Goal: Information Seeking & Learning: Learn about a topic

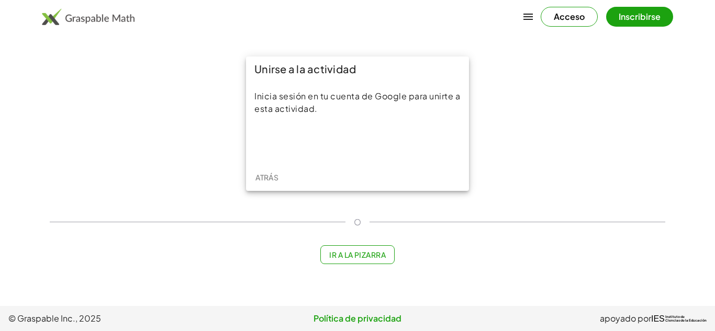
click at [614, 139] on div "Unirse a la actividad Inicia sesión en tu cuenta de Google para unirte a esta a…" at bounding box center [357, 123] width 628 height 147
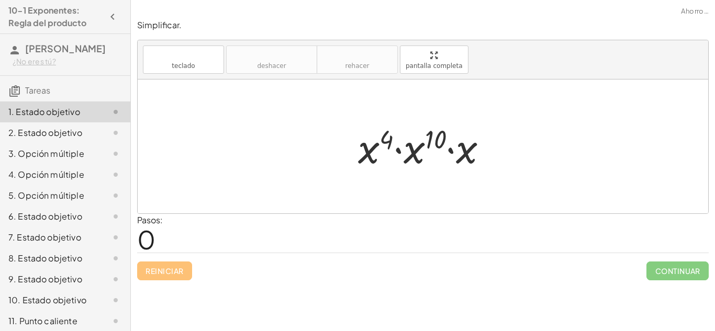
click at [510, 259] on div "Reiniciar Continuar" at bounding box center [422, 267] width 571 height 28
drag, startPoint x: 452, startPoint y: 155, endPoint x: 414, endPoint y: 158, distance: 37.8
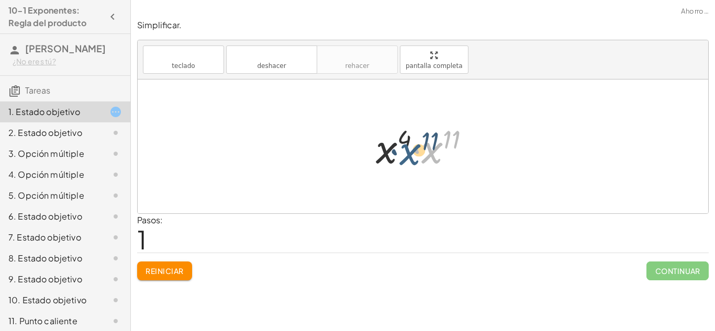
drag, startPoint x: 424, startPoint y: 155, endPoint x: 401, endPoint y: 158, distance: 23.7
click at [401, 158] on div at bounding box center [426, 147] width 113 height 54
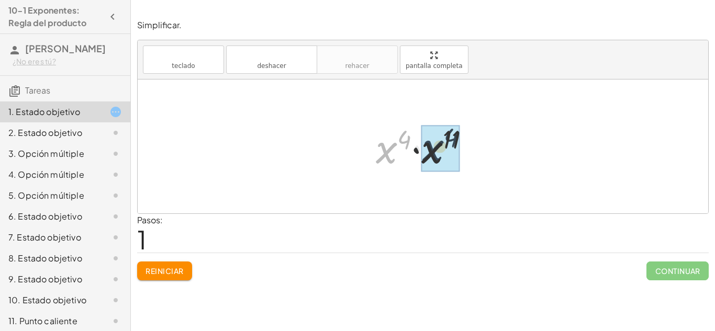
drag, startPoint x: 375, startPoint y: 147, endPoint x: 447, endPoint y: 145, distance: 72.2
click at [447, 145] on div at bounding box center [426, 147] width 113 height 54
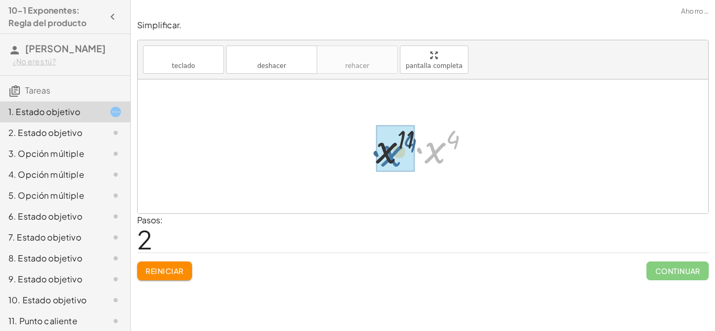
drag, startPoint x: 429, startPoint y: 152, endPoint x: 385, endPoint y: 155, distance: 44.1
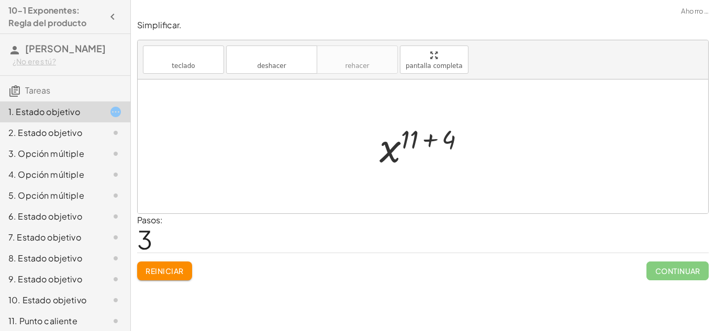
click at [677, 256] on div "Continuar" at bounding box center [677, 266] width 62 height 27
click at [431, 143] on div at bounding box center [426, 147] width 105 height 52
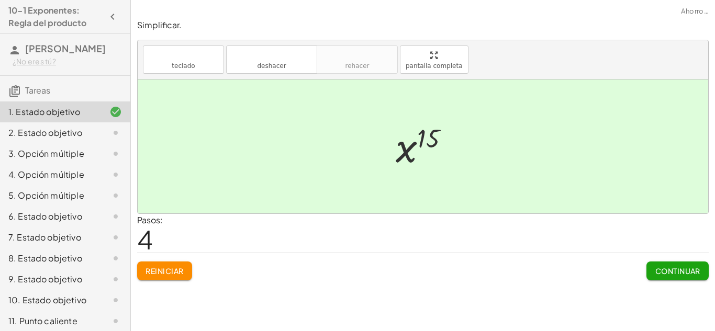
click at [659, 272] on font "Continuar" at bounding box center [677, 270] width 45 height 9
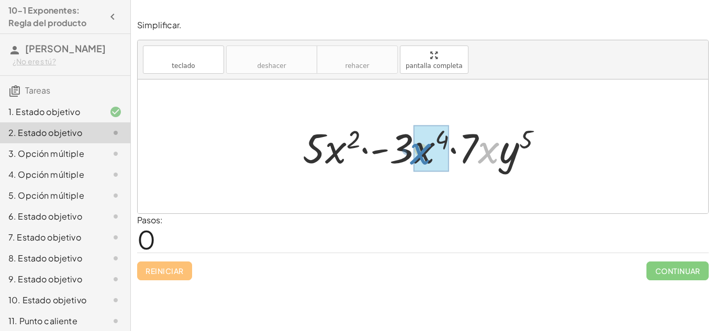
drag, startPoint x: 493, startPoint y: 159, endPoint x: 428, endPoint y: 161, distance: 65.4
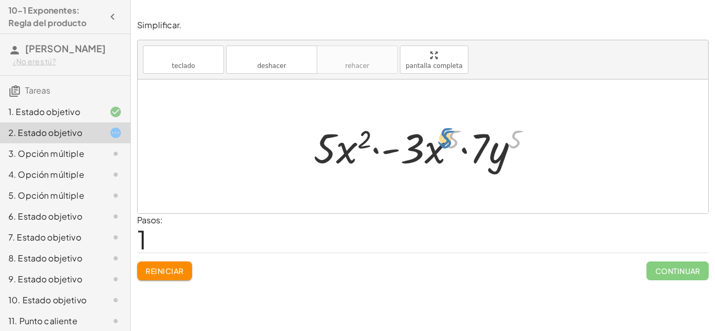
drag, startPoint x: 510, startPoint y: 150, endPoint x: 443, endPoint y: 150, distance: 67.0
click at [443, 150] on div at bounding box center [426, 147] width 237 height 54
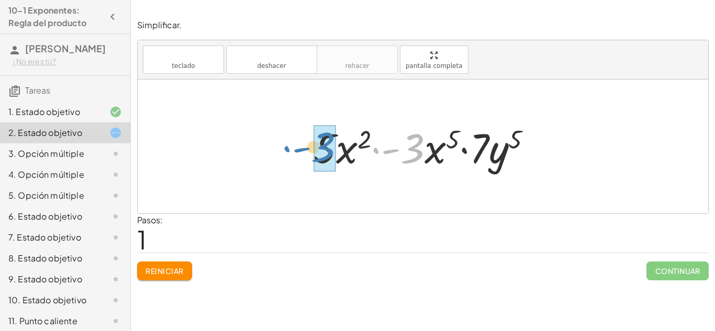
drag, startPoint x: 412, startPoint y: 153, endPoint x: 329, endPoint y: 153, distance: 82.7
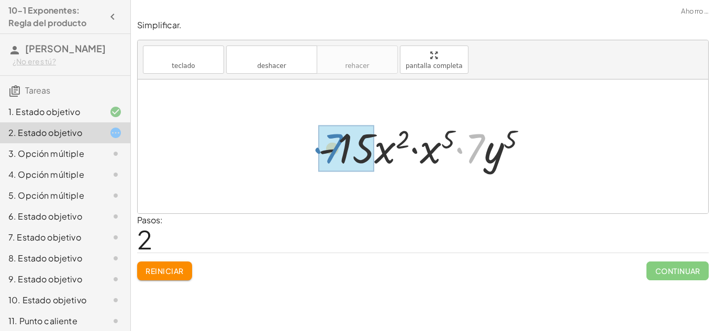
drag, startPoint x: 473, startPoint y: 151, endPoint x: 336, endPoint y: 153, distance: 136.6
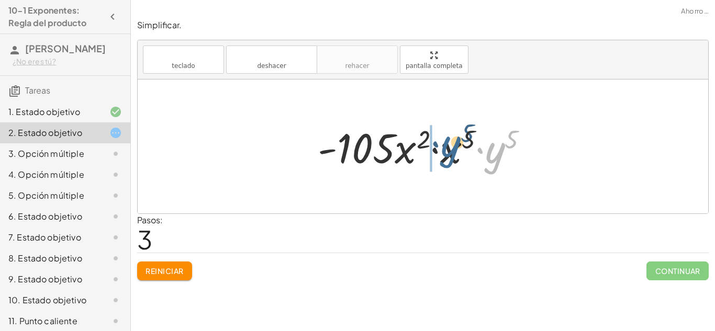
drag, startPoint x: 502, startPoint y: 170, endPoint x: 456, endPoint y: 163, distance: 46.5
click at [456, 163] on div at bounding box center [426, 147] width 229 height 54
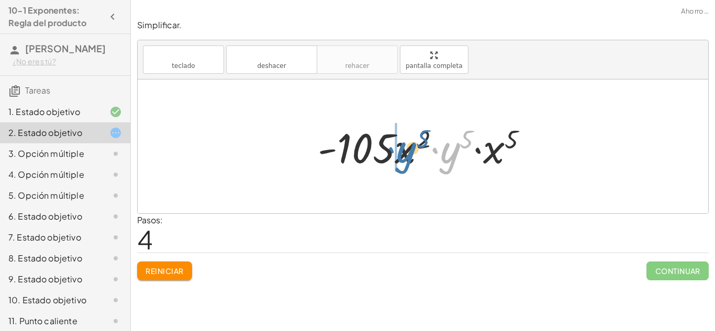
drag, startPoint x: 452, startPoint y: 160, endPoint x: 407, endPoint y: 160, distance: 45.0
click at [407, 160] on div at bounding box center [426, 147] width 229 height 54
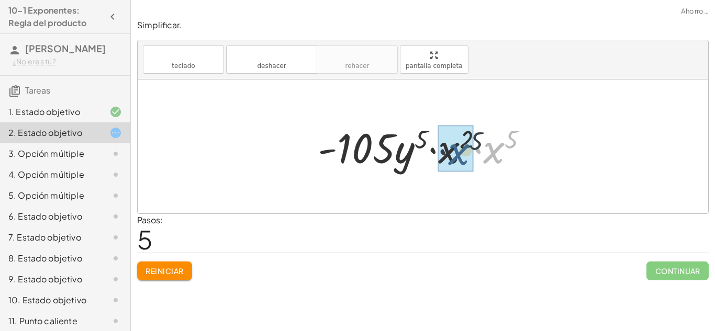
drag, startPoint x: 495, startPoint y: 150, endPoint x: 459, endPoint y: 151, distance: 36.1
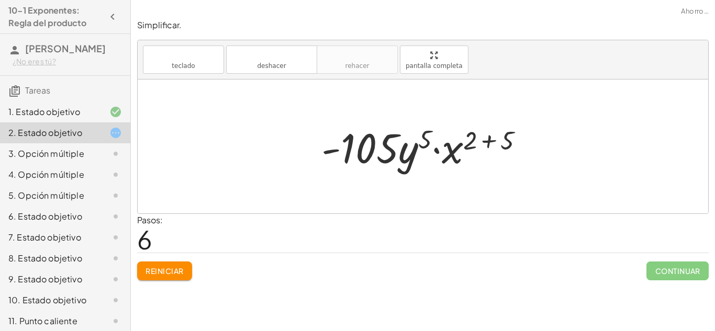
click at [482, 148] on div at bounding box center [426, 147] width 221 height 54
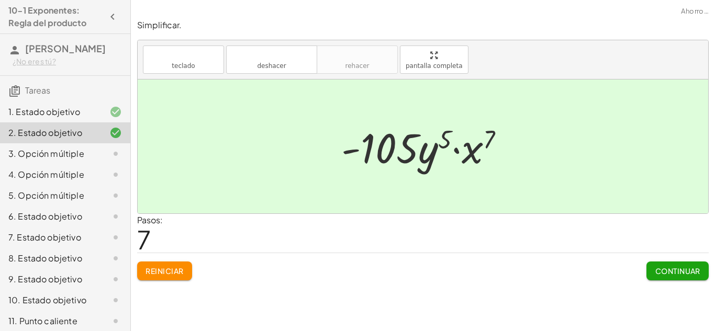
click at [441, 145] on div at bounding box center [427, 147] width 182 height 54
click at [669, 276] on button "Continuar" at bounding box center [677, 271] width 62 height 19
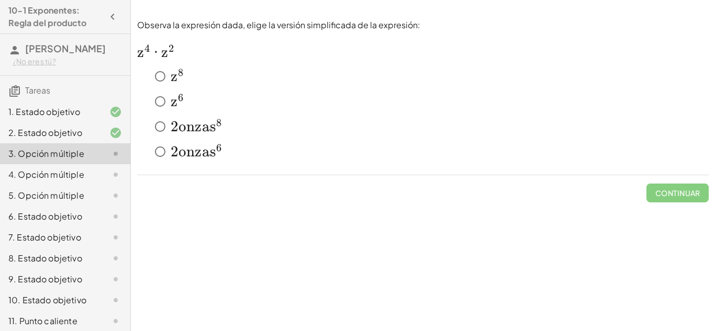
click at [172, 98] on font "z" at bounding box center [174, 102] width 7 height 18
click at [670, 195] on font "Continuar" at bounding box center [677, 192] width 45 height 9
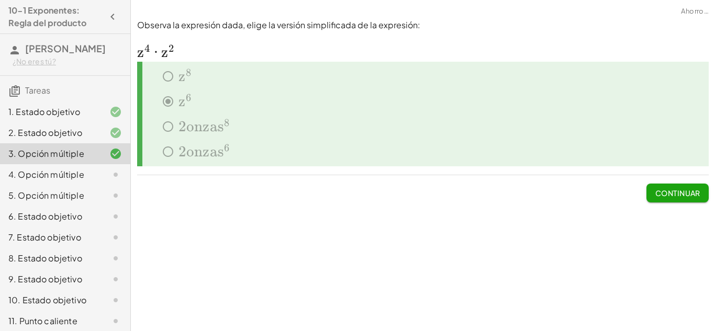
click at [681, 195] on font "Continuar" at bounding box center [677, 192] width 45 height 9
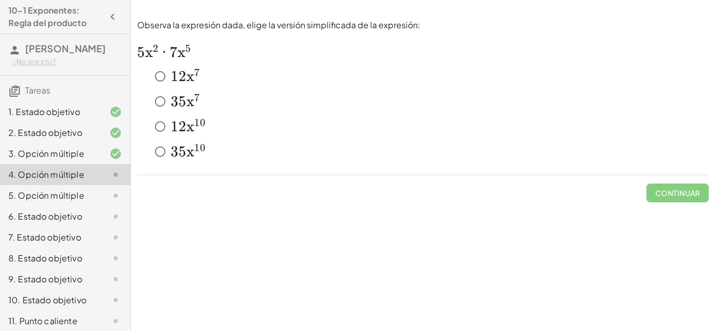
click at [171, 106] on font "3" at bounding box center [175, 102] width 8 height 18
click at [673, 197] on font "Continuar" at bounding box center [677, 192] width 45 height 9
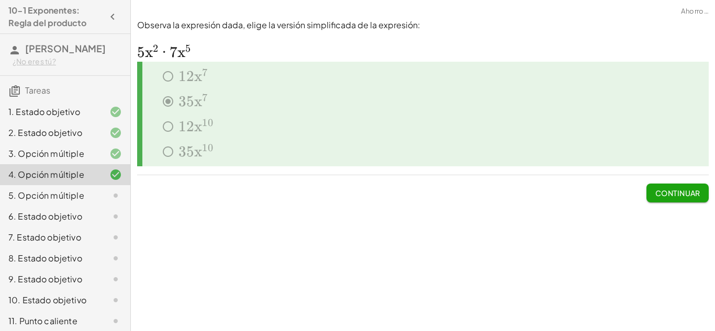
click at [673, 197] on font "Continuar" at bounding box center [677, 192] width 45 height 9
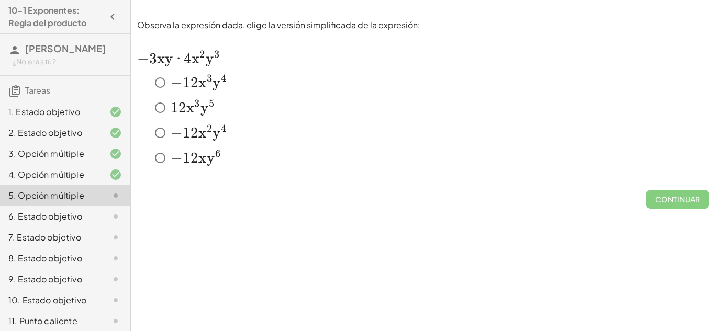
click at [213, 87] on span "3" at bounding box center [210, 83] width 6 height 18
click at [666, 195] on font "Continuar" at bounding box center [677, 199] width 45 height 9
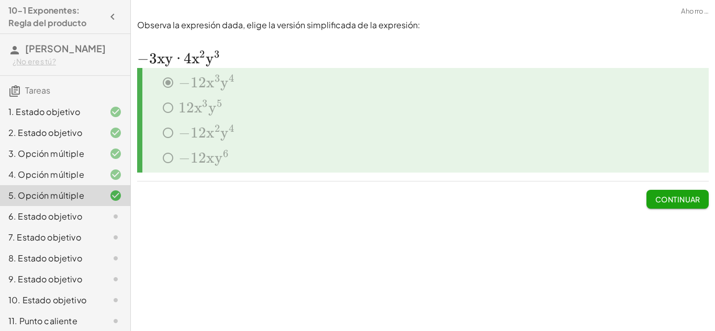
click at [666, 195] on font "Continuar" at bounding box center [677, 199] width 45 height 9
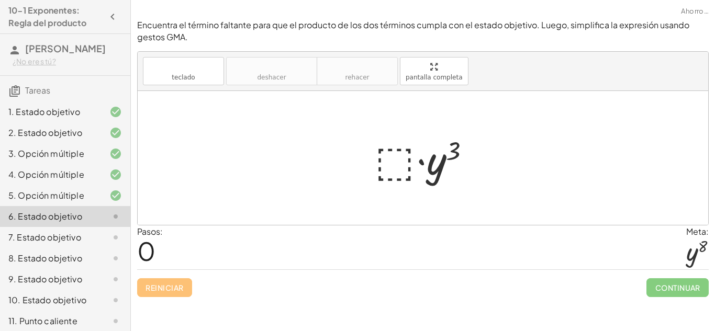
click at [386, 154] on div at bounding box center [426, 158] width 115 height 54
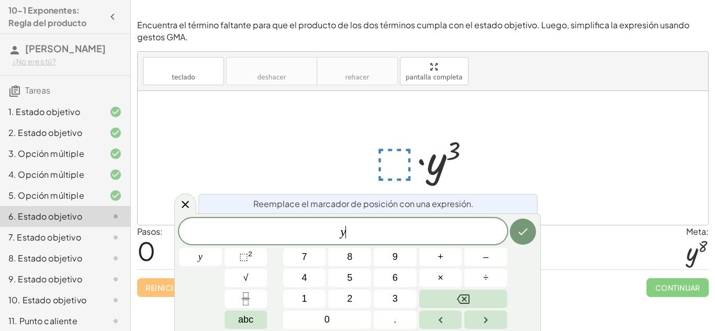
scroll to position [1, 0]
click at [314, 269] on button "4" at bounding box center [304, 278] width 43 height 18
click at [487, 301] on button "Backspace" at bounding box center [463, 299] width 88 height 18
click at [254, 255] on button "⬚ 2" at bounding box center [245, 257] width 43 height 18
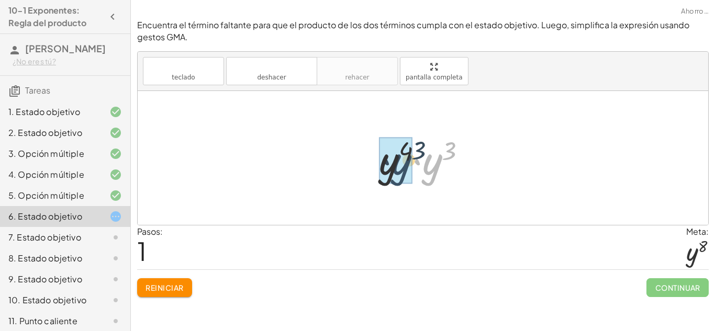
drag, startPoint x: 438, startPoint y: 167, endPoint x: 405, endPoint y: 168, distance: 33.5
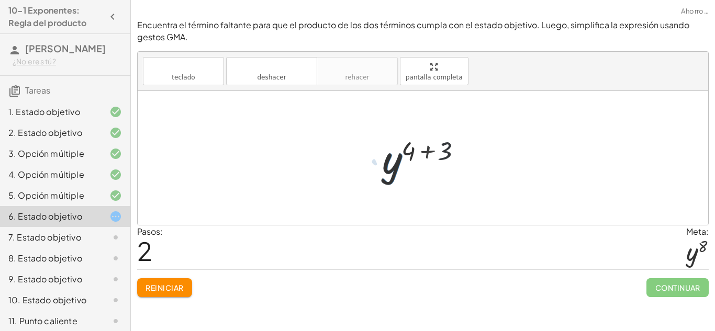
click at [418, 155] on div at bounding box center [427, 158] width 100 height 52
click at [164, 283] on font "Reiniciar" at bounding box center [164, 287] width 38 height 9
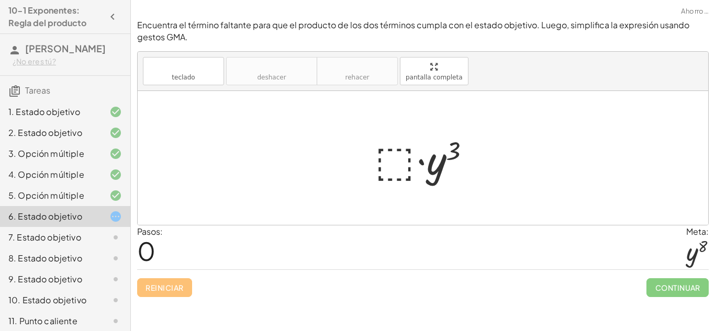
click at [386, 158] on div at bounding box center [426, 158] width 115 height 54
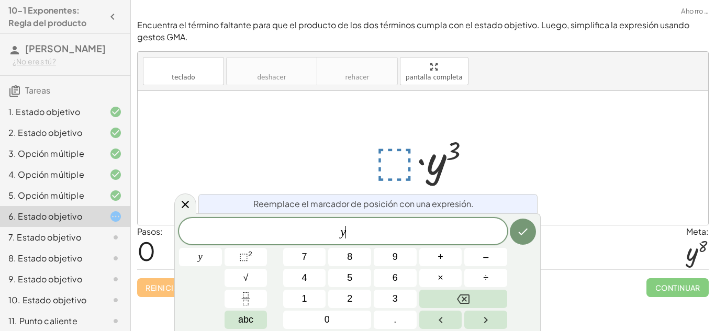
scroll to position [2, 0]
click at [251, 260] on span "⬚ 2" at bounding box center [245, 257] width 13 height 14
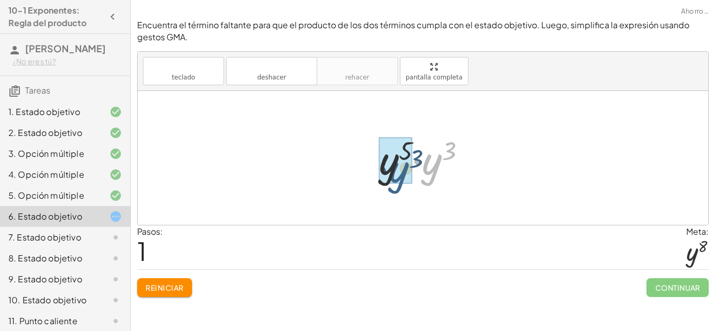
drag, startPoint x: 432, startPoint y: 148, endPoint x: 392, endPoint y: 154, distance: 39.8
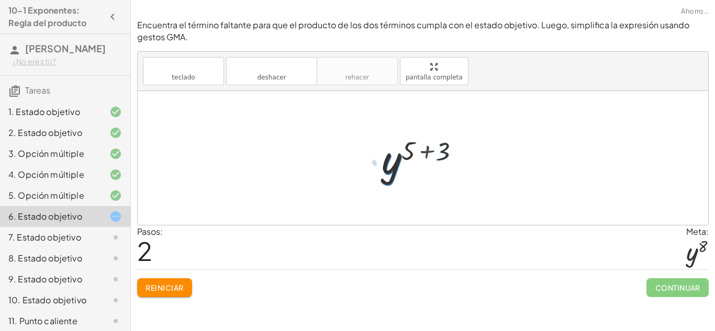
click at [406, 150] on div at bounding box center [427, 158] width 100 height 52
click at [421, 154] on div at bounding box center [427, 158] width 100 height 52
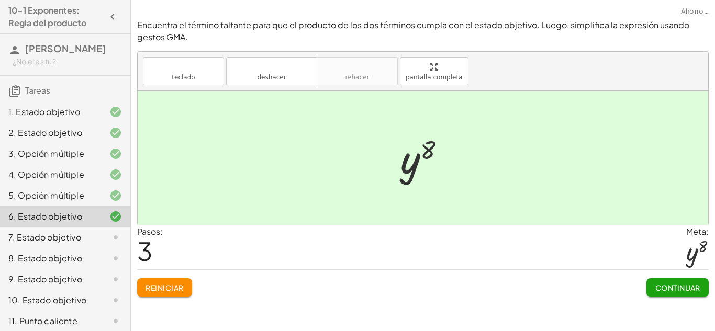
click at [667, 279] on button "Continuar" at bounding box center [677, 287] width 62 height 19
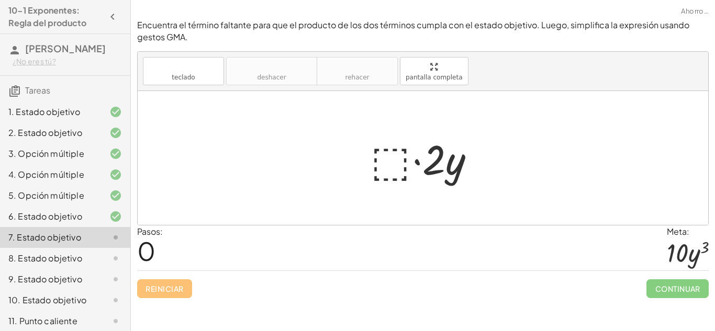
click at [381, 162] on div at bounding box center [426, 158] width 123 height 54
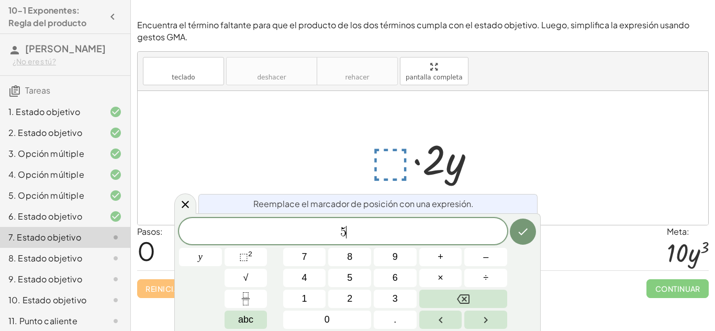
scroll to position [4, 0]
click at [250, 263] on span "⬚ 2" at bounding box center [245, 257] width 13 height 14
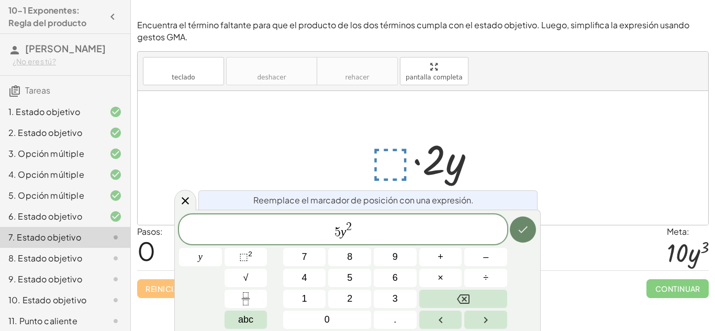
click at [523, 237] on button "Hecho" at bounding box center [523, 230] width 26 height 26
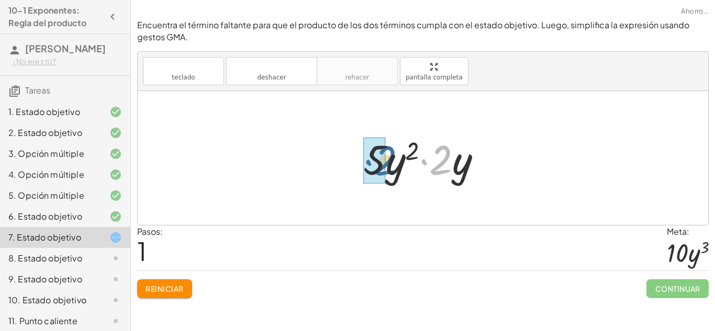
drag, startPoint x: 442, startPoint y: 158, endPoint x: 380, endPoint y: 159, distance: 61.2
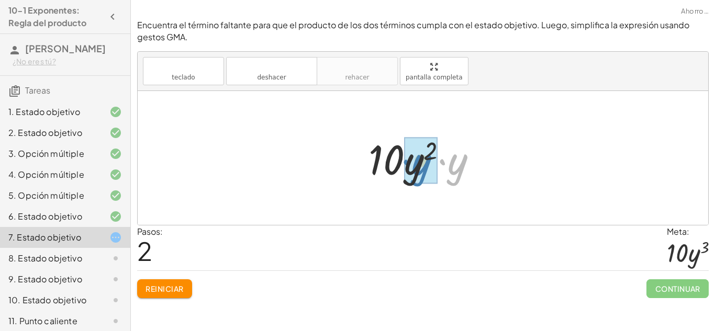
drag, startPoint x: 458, startPoint y: 171, endPoint x: 420, endPoint y: 172, distance: 37.7
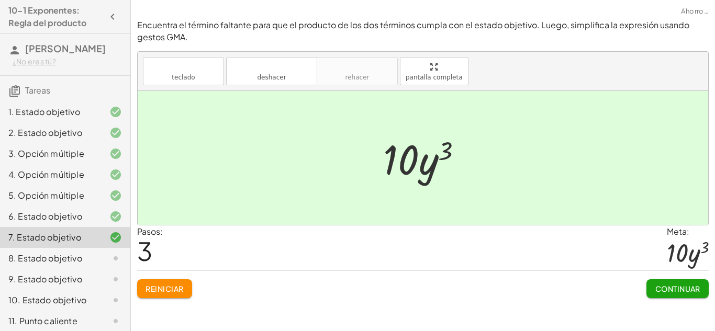
click at [681, 290] on font "Continuar" at bounding box center [677, 288] width 45 height 9
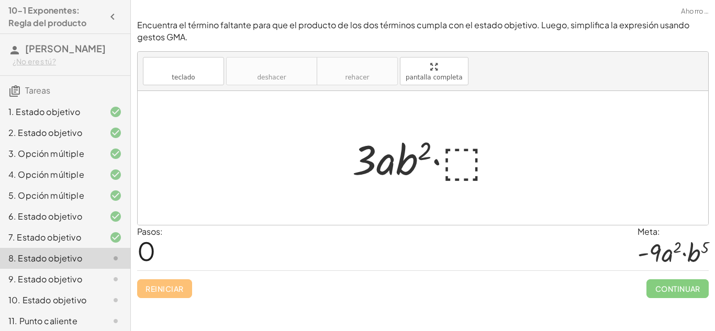
click at [548, 195] on div at bounding box center [423, 158] width 570 height 134
click at [471, 162] on div at bounding box center [427, 158] width 160 height 54
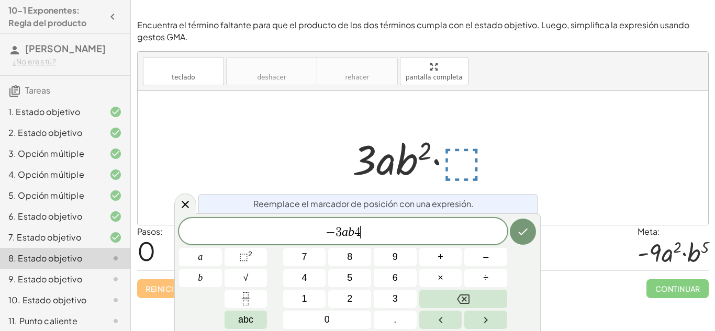
scroll to position [7, 0]
click at [227, 259] on button "⬚ 2" at bounding box center [245, 257] width 43 height 18
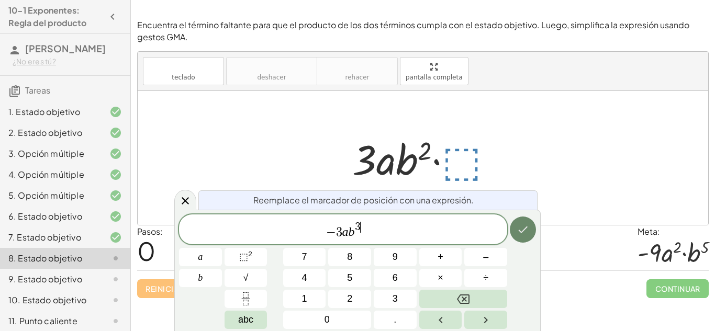
click at [522, 229] on icon "Hecho" at bounding box center [522, 229] width 13 height 13
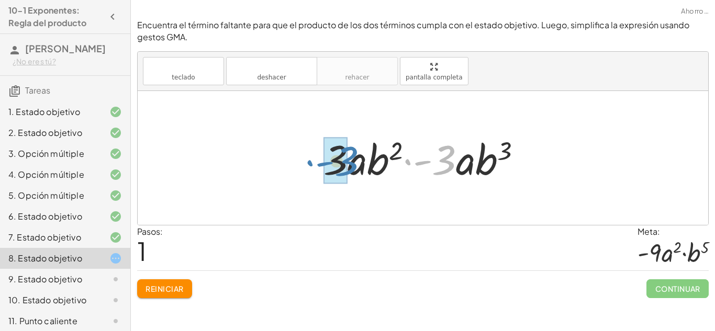
drag, startPoint x: 453, startPoint y: 162, endPoint x: 355, endPoint y: 164, distance: 97.9
click at [355, 164] on div at bounding box center [426, 158] width 217 height 54
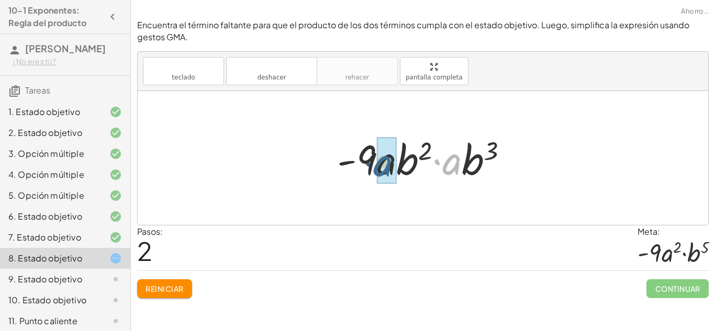
drag, startPoint x: 455, startPoint y: 167, endPoint x: 382, endPoint y: 170, distance: 72.8
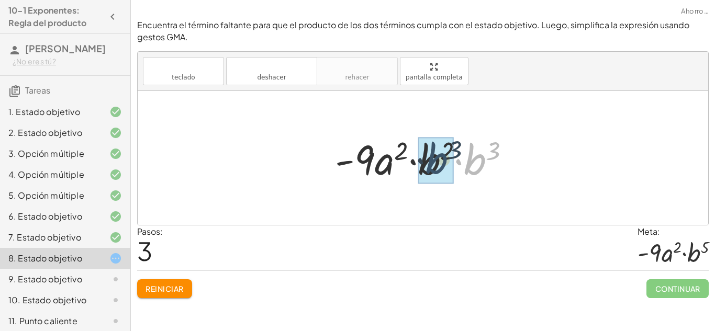
drag, startPoint x: 483, startPoint y: 168, endPoint x: 436, endPoint y: 168, distance: 47.1
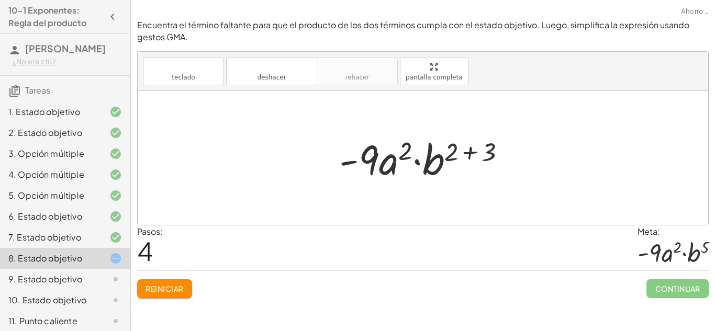
click at [477, 149] on div at bounding box center [426, 158] width 185 height 54
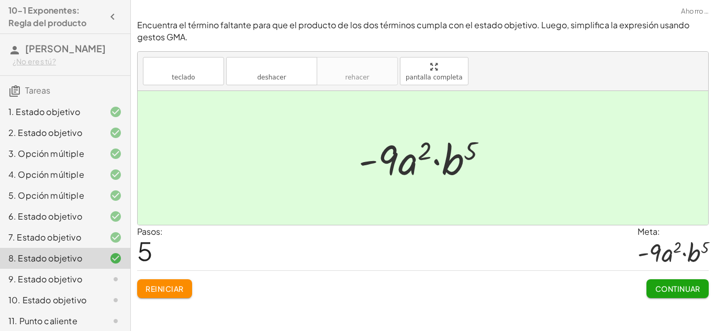
click at [666, 291] on font "Continuar" at bounding box center [677, 288] width 45 height 9
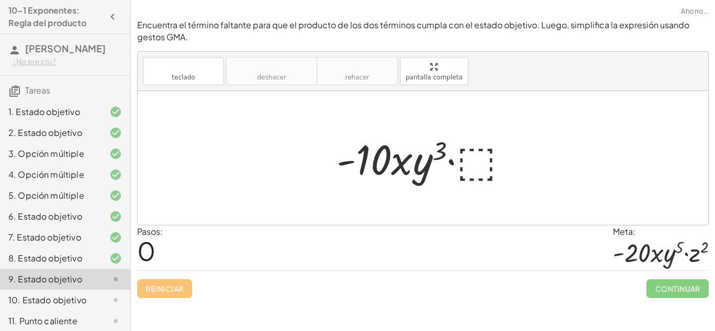
click at [593, 189] on div at bounding box center [423, 158] width 570 height 134
click at [478, 164] on div at bounding box center [426, 158] width 190 height 54
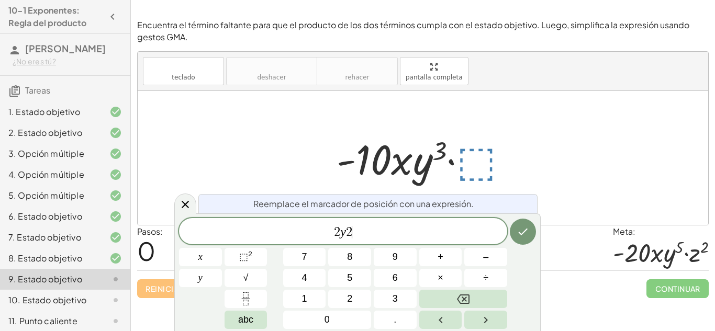
scroll to position [10, 0]
click at [438, 278] on span "×" at bounding box center [440, 278] width 6 height 14
click at [521, 230] on icon "Hecho" at bounding box center [522, 232] width 13 height 13
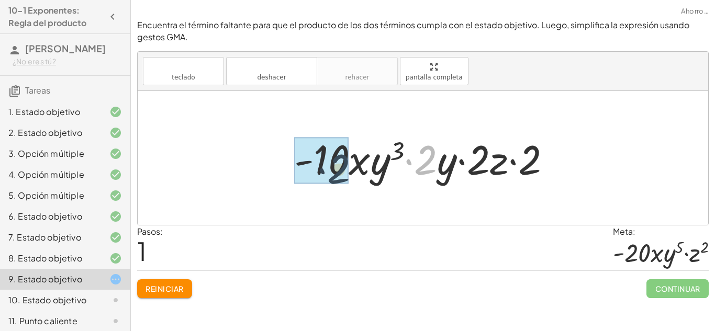
drag, startPoint x: 425, startPoint y: 162, endPoint x: 327, endPoint y: 167, distance: 98.5
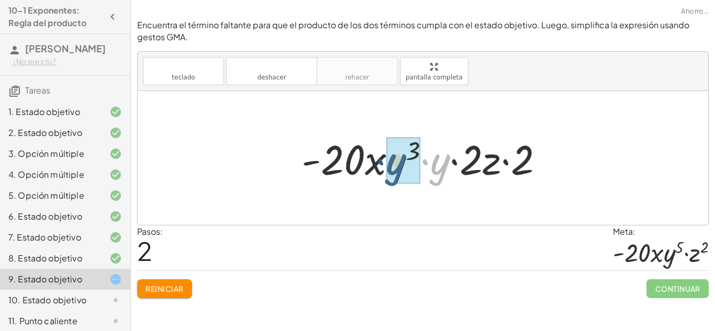
drag, startPoint x: 444, startPoint y: 167, endPoint x: 398, endPoint y: 167, distance: 46.0
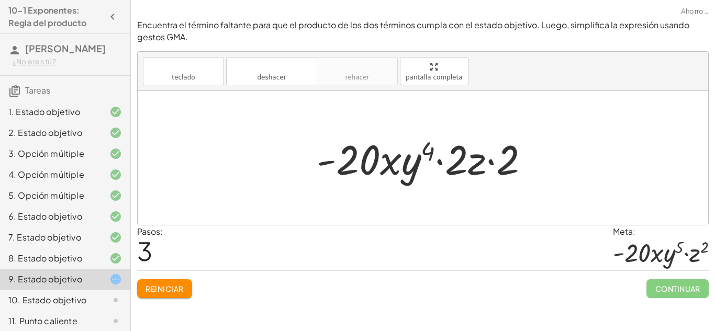
click at [463, 167] on div at bounding box center [426, 158] width 231 height 54
drag, startPoint x: 474, startPoint y: 166, endPoint x: 466, endPoint y: 178, distance: 14.5
click at [466, 178] on div at bounding box center [426, 158] width 231 height 54
click at [173, 282] on button "Reiniciar" at bounding box center [164, 288] width 55 height 19
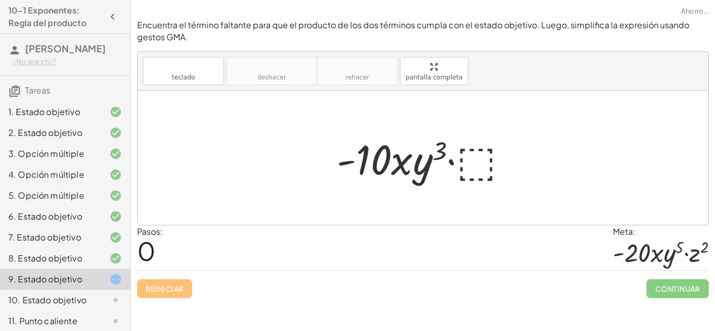
click at [469, 151] on div at bounding box center [426, 158] width 190 height 54
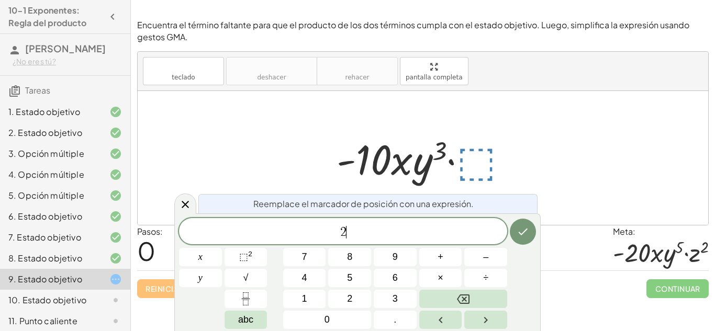
scroll to position [12, 0]
click at [246, 259] on span "⬚" at bounding box center [243, 257] width 9 height 10
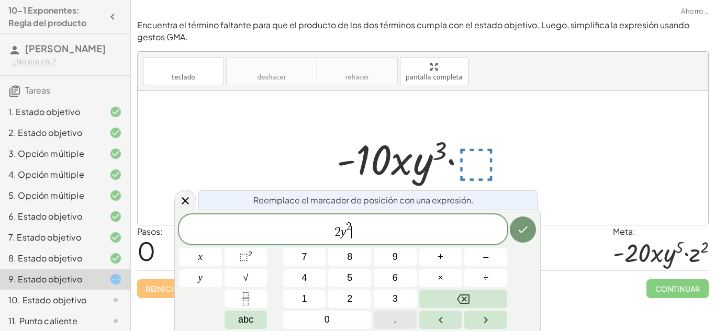
click at [406, 324] on button "." at bounding box center [395, 320] width 43 height 18
click at [255, 260] on button "⬚ 2" at bounding box center [245, 257] width 43 height 18
click at [344, 229] on span "2" at bounding box center [342, 228] width 6 height 12
click at [520, 233] on icon "Hecho" at bounding box center [522, 229] width 13 height 13
click at [524, 238] on button "Hecho" at bounding box center [523, 230] width 26 height 26
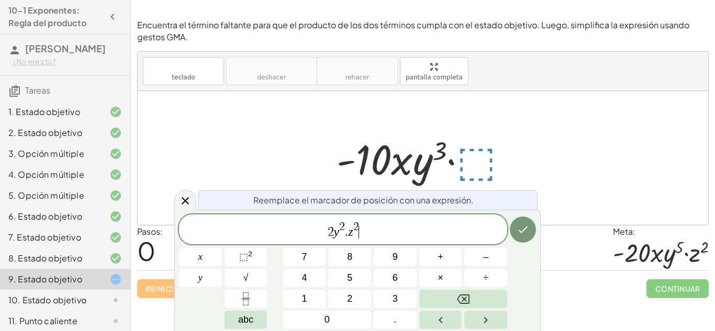
click at [454, 229] on span "2 y 2 . z 2 ​" at bounding box center [343, 230] width 328 height 19
click at [524, 234] on icon "Hecho" at bounding box center [522, 229] width 13 height 13
click at [657, 289] on span "Continuar" at bounding box center [677, 288] width 62 height 19
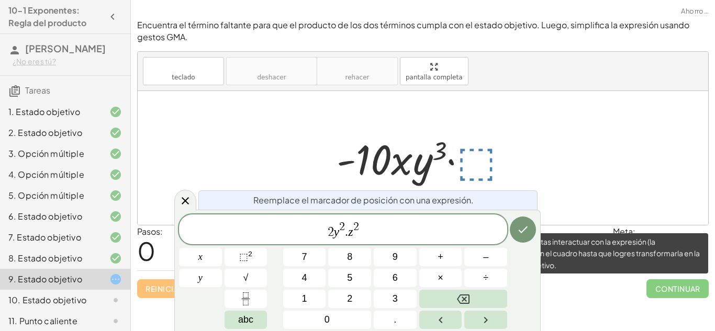
click at [656, 288] on span "Continuar" at bounding box center [677, 288] width 62 height 19
click at [536, 307] on div "Reemplace el marcador de posición con una expresión. 2 y 2 . z 2 x y 7 8 9 + – …" at bounding box center [357, 270] width 366 height 121
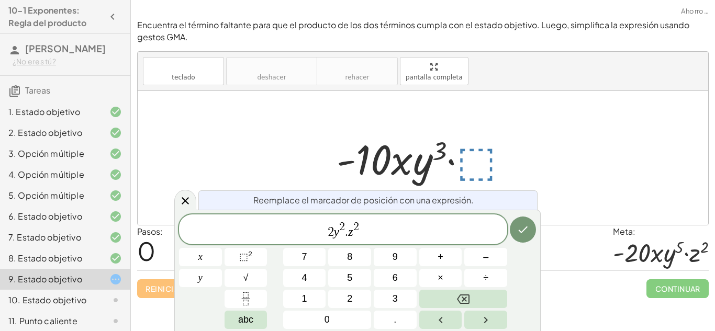
click at [376, 232] on span "2 y 2 . z 2" at bounding box center [343, 230] width 328 height 19
click at [347, 233] on span "2 y 2 . z 2 ​" at bounding box center [343, 230] width 328 height 19
click at [512, 231] on button "Hecho" at bounding box center [523, 230] width 26 height 26
click at [185, 201] on icon at bounding box center [185, 200] width 7 height 7
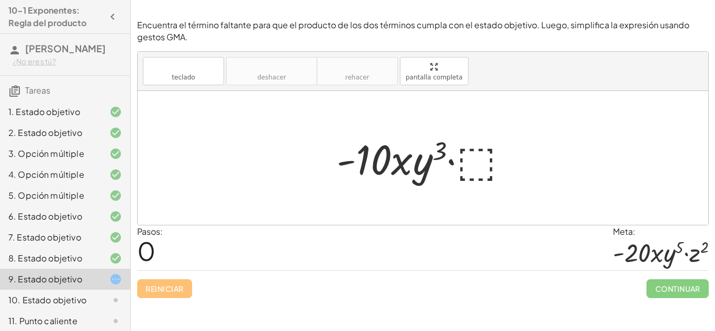
click at [469, 163] on div at bounding box center [426, 158] width 190 height 54
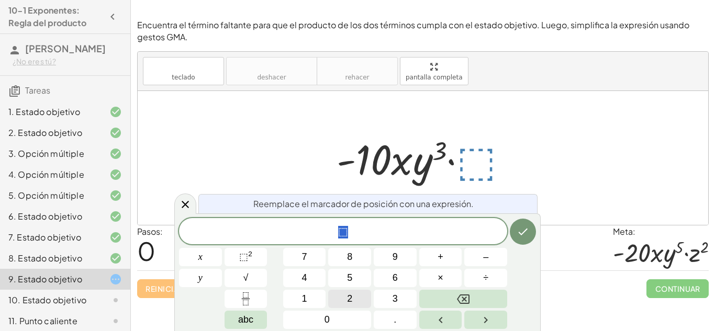
click at [355, 299] on button "2" at bounding box center [349, 299] width 43 height 18
click at [203, 261] on button "x" at bounding box center [200, 257] width 43 height 18
click at [491, 299] on button "Backspace" at bounding box center [463, 299] width 88 height 18
click at [209, 282] on button "y" at bounding box center [200, 278] width 43 height 18
click at [249, 255] on sup "2" at bounding box center [250, 254] width 4 height 8
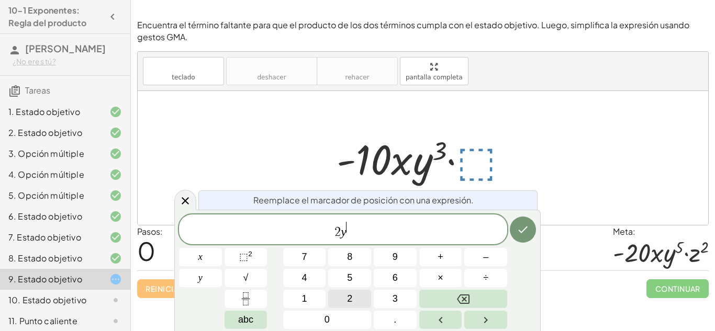
click at [343, 296] on button "2" at bounding box center [349, 299] width 43 height 18
click at [397, 327] on button "." at bounding box center [395, 320] width 43 height 18
click at [491, 297] on button "Backspace" at bounding box center [463, 299] width 88 height 18
click at [368, 240] on div "2 y 2 ​" at bounding box center [343, 230] width 328 height 30
click at [369, 239] on span "2 y 2 ​" at bounding box center [343, 230] width 328 height 19
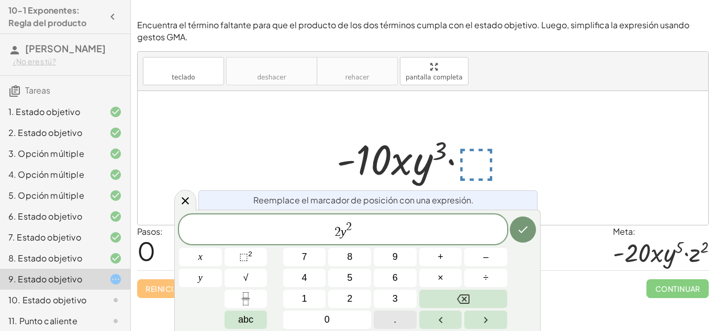
click at [393, 322] on button "." at bounding box center [395, 320] width 43 height 18
click at [236, 321] on button "abc" at bounding box center [245, 320] width 43 height 18
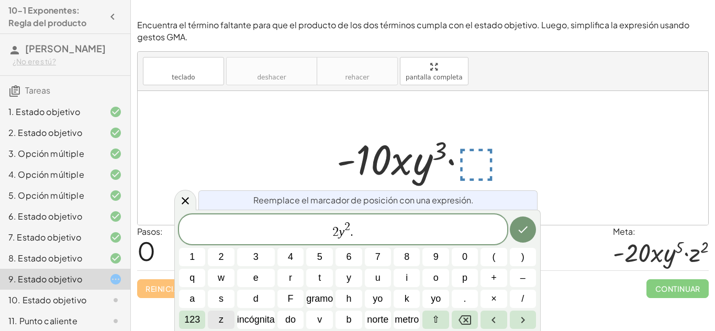
click at [227, 321] on button "z" at bounding box center [221, 320] width 26 height 18
click at [187, 318] on font "123" at bounding box center [192, 319] width 16 height 10
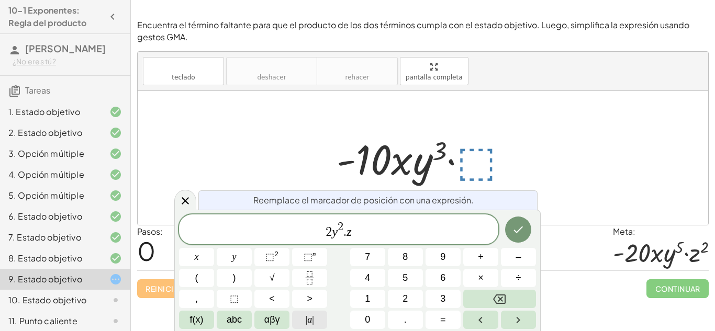
click at [315, 319] on button "| a |" at bounding box center [309, 320] width 35 height 18
click at [271, 259] on span "⬚" at bounding box center [269, 257] width 9 height 10
click at [515, 230] on icon "Hecho" at bounding box center [518, 229] width 13 height 13
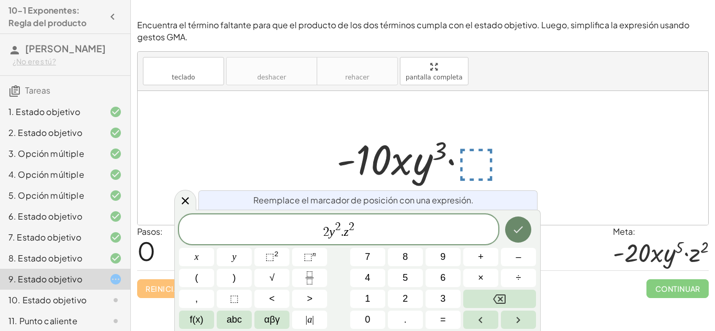
click at [527, 232] on button "Hecho" at bounding box center [518, 230] width 26 height 26
click at [513, 230] on icon "Hecho" at bounding box center [518, 229] width 13 height 13
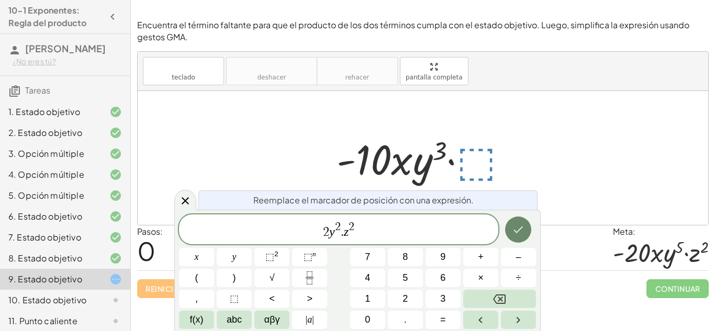
click at [515, 230] on icon "Hecho" at bounding box center [518, 230] width 9 height 7
click at [525, 229] on button "Hecho" at bounding box center [518, 230] width 26 height 26
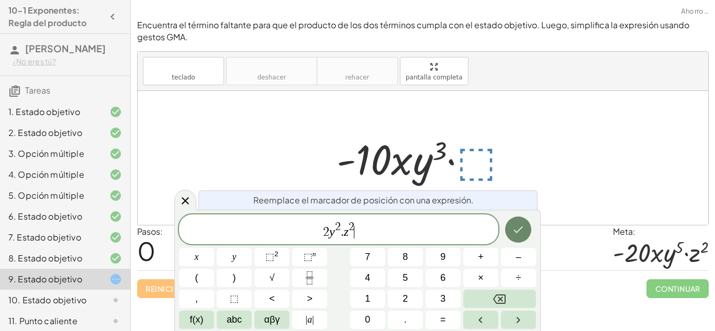
click at [525, 229] on button "Hecho" at bounding box center [518, 230] width 26 height 26
click at [484, 281] on button "×" at bounding box center [480, 278] width 35 height 18
click at [514, 238] on button "Hecho" at bounding box center [518, 230] width 26 height 26
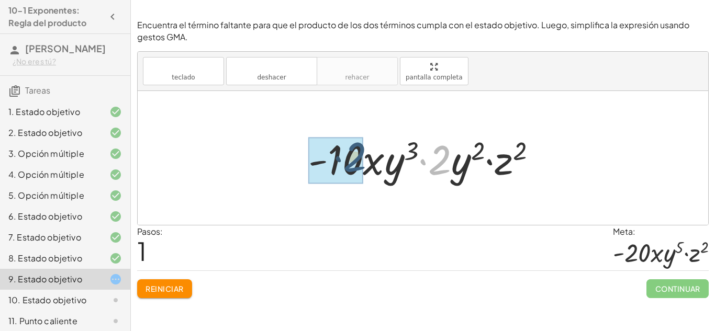
drag, startPoint x: 443, startPoint y: 166, endPoint x: 347, endPoint y: 165, distance: 95.2
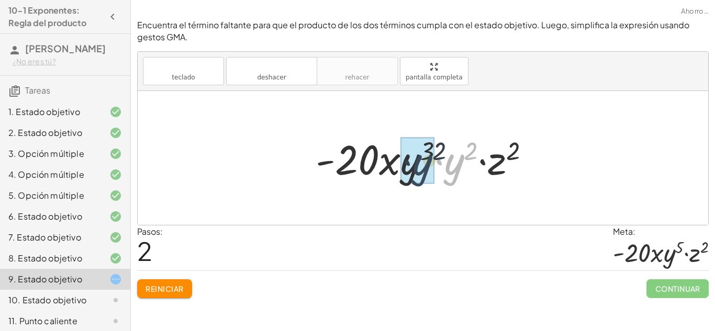
drag, startPoint x: 450, startPoint y: 172, endPoint x: 415, endPoint y: 173, distance: 34.0
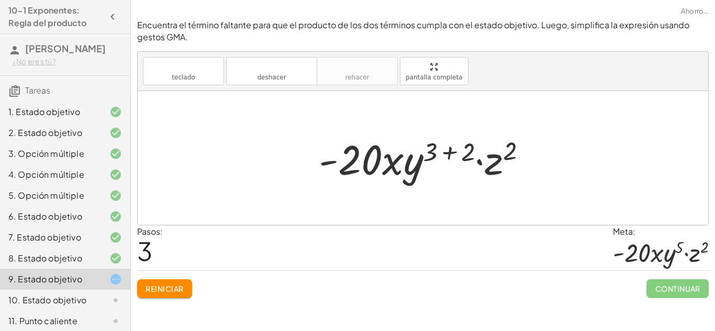
click at [437, 161] on div at bounding box center [426, 158] width 227 height 54
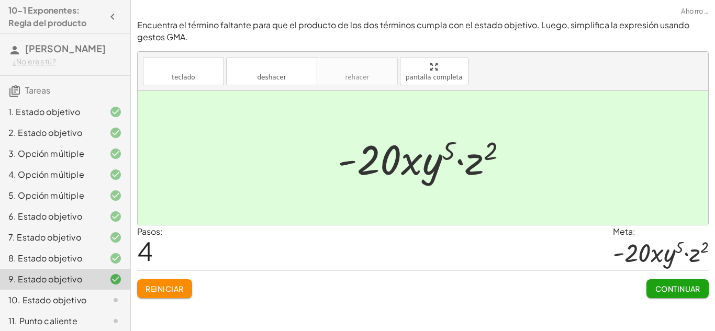
click at [660, 286] on font "Continuar" at bounding box center [677, 288] width 45 height 9
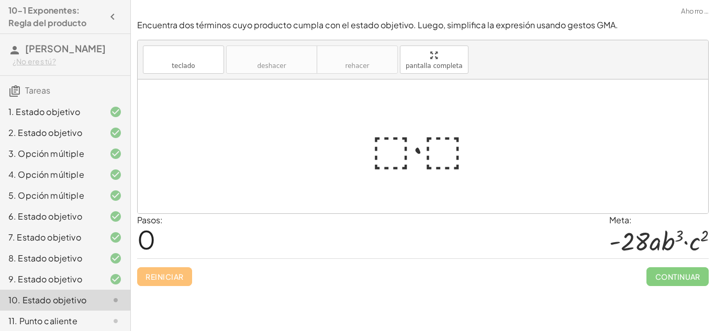
click at [394, 149] on div at bounding box center [427, 147] width 122 height 54
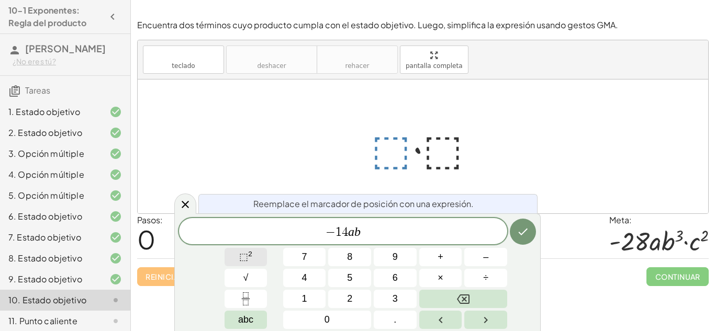
click at [253, 255] on button "⬚ 2" at bounding box center [245, 257] width 43 height 18
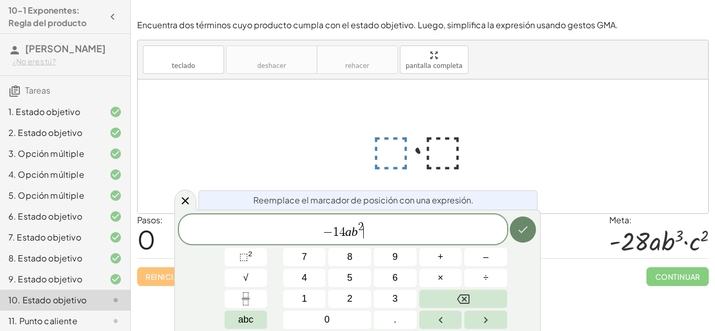
click at [523, 222] on button "Hecho" at bounding box center [523, 230] width 26 height 26
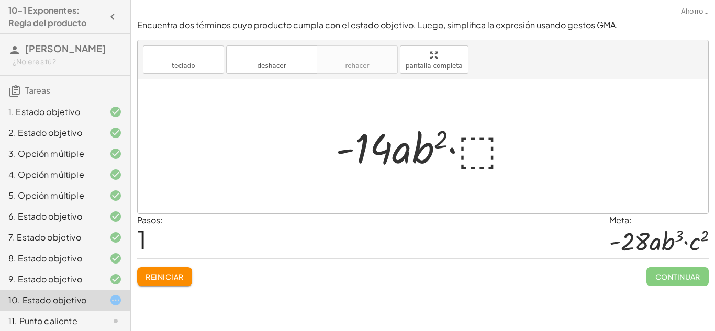
click at [491, 150] on div at bounding box center [426, 147] width 193 height 54
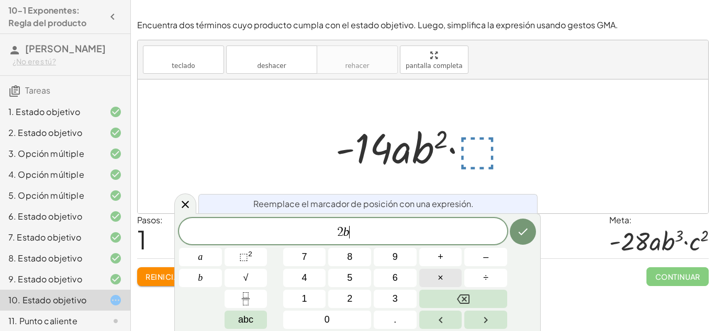
click at [454, 280] on button "×" at bounding box center [440, 278] width 43 height 18
click at [248, 263] on span "⬚ 2" at bounding box center [245, 257] width 13 height 14
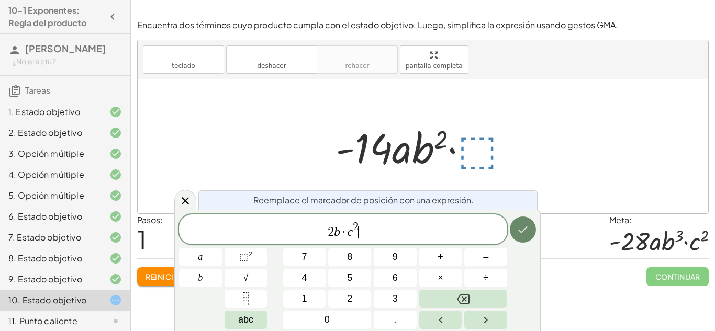
click at [521, 233] on icon "Hecho" at bounding box center [522, 229] width 13 height 13
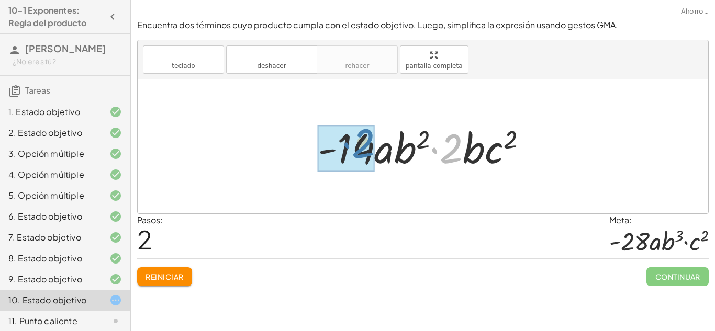
drag, startPoint x: 456, startPoint y: 151, endPoint x: 363, endPoint y: 146, distance: 92.7
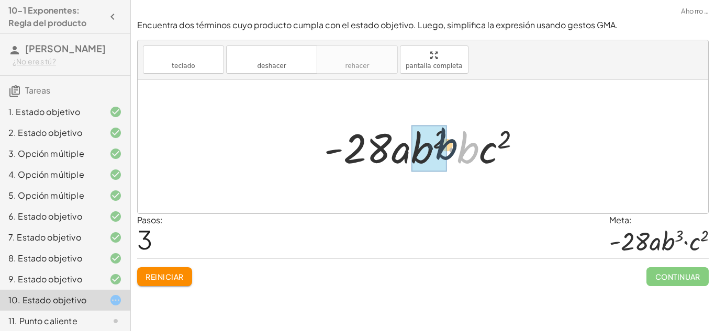
drag, startPoint x: 459, startPoint y: 153, endPoint x: 443, endPoint y: 151, distance: 16.3
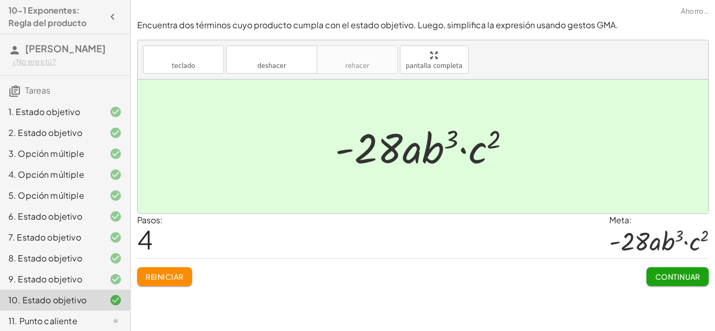
click at [651, 283] on button "Continuar" at bounding box center [677, 276] width 62 height 19
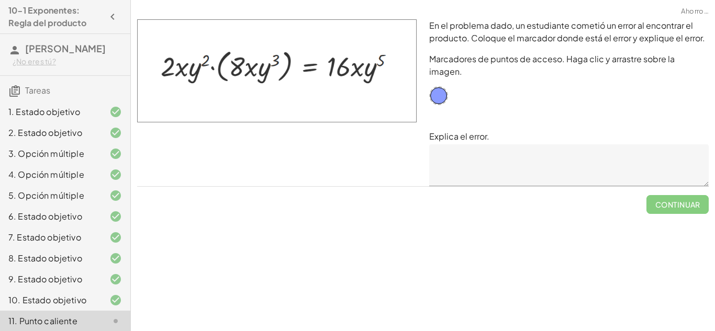
click at [513, 160] on textarea at bounding box center [568, 165] width 279 height 42
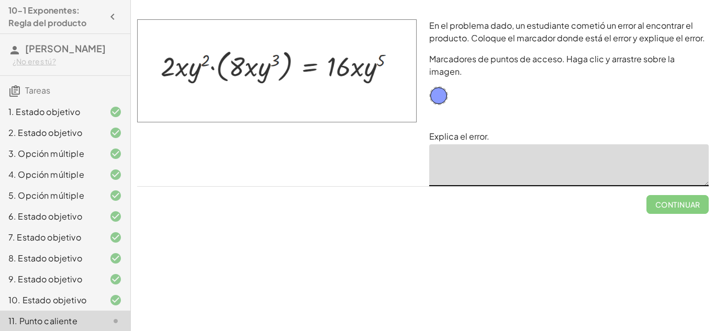
scroll to position [26, 0]
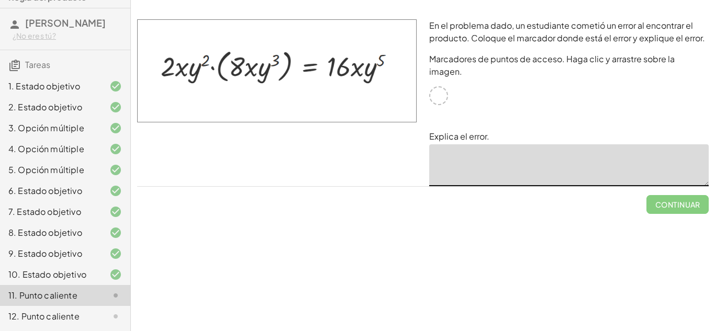
click at [356, 65] on img at bounding box center [276, 70] width 279 height 103
click at [440, 86] on div at bounding box center [438, 95] width 19 height 19
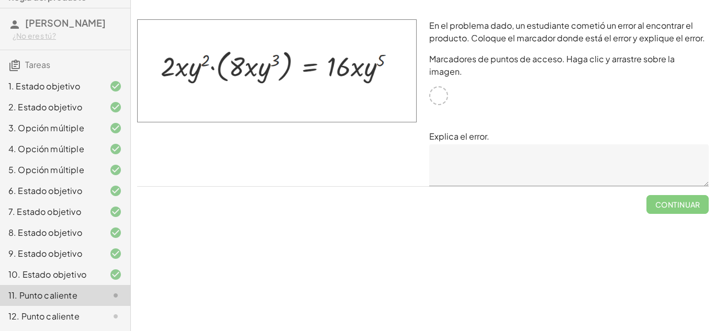
drag, startPoint x: 356, startPoint y: 62, endPoint x: 200, endPoint y: 66, distance: 156.0
click at [200, 66] on img at bounding box center [276, 70] width 279 height 103
drag, startPoint x: 200, startPoint y: 66, endPoint x: 389, endPoint y: 102, distance: 192.8
click at [389, 102] on img at bounding box center [276, 70] width 279 height 103
click at [370, 80] on img at bounding box center [276, 70] width 279 height 103
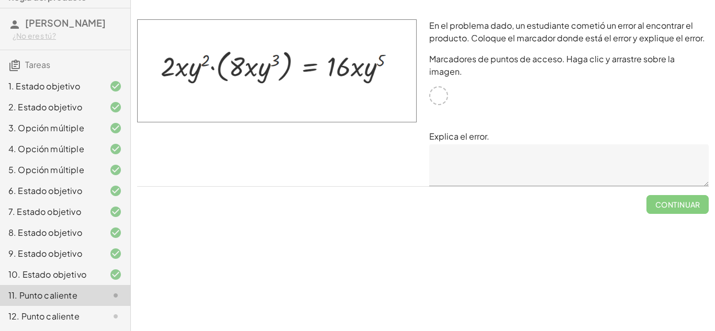
click at [370, 80] on img at bounding box center [276, 70] width 279 height 103
click at [435, 86] on div at bounding box center [438, 95] width 19 height 19
click at [328, 63] on img at bounding box center [276, 70] width 279 height 103
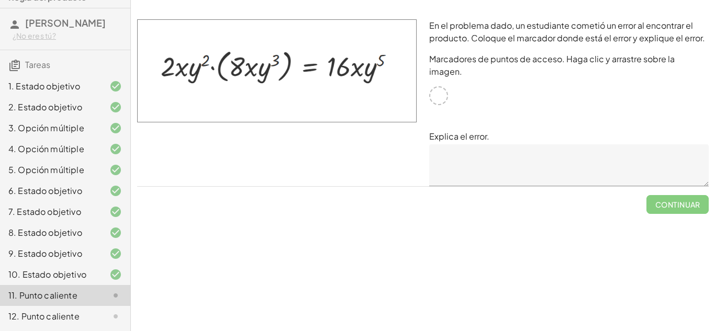
click at [495, 144] on textarea at bounding box center [568, 165] width 279 height 42
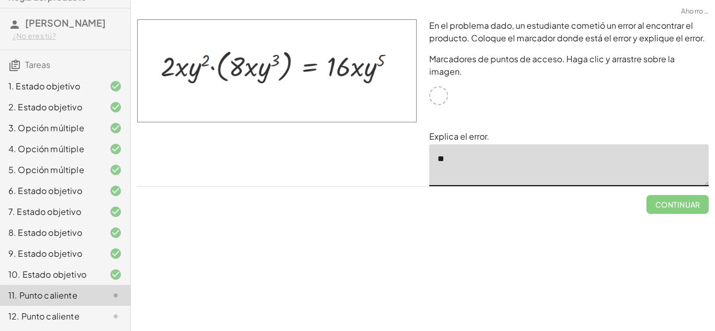
type textarea "*"
type textarea "****"
click at [457, 147] on textarea "**********" at bounding box center [568, 165] width 279 height 42
click at [507, 149] on textarea "**********" at bounding box center [568, 165] width 279 height 42
click at [533, 151] on textarea "**********" at bounding box center [568, 165] width 279 height 42
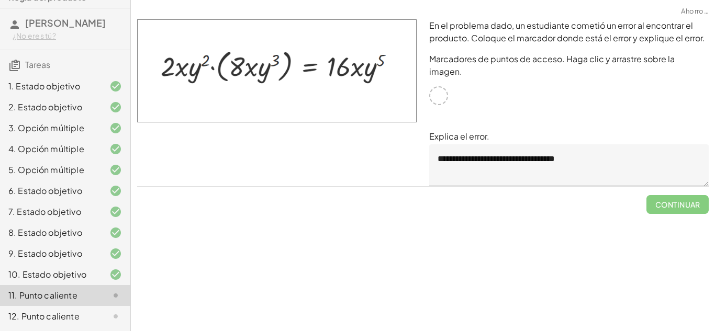
click at [381, 21] on img at bounding box center [276, 70] width 279 height 103
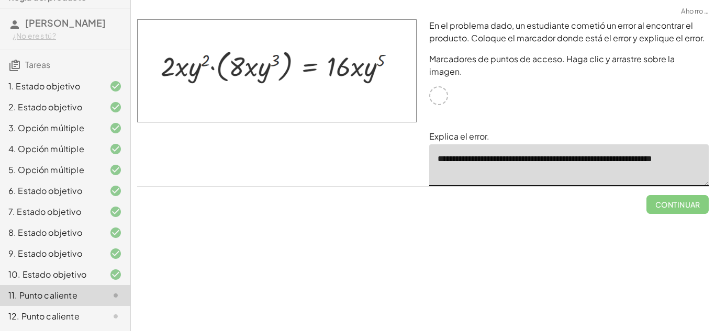
click at [471, 148] on textarea "**********" at bounding box center [568, 165] width 279 height 42
type textarea "*"
paste textarea "**********"
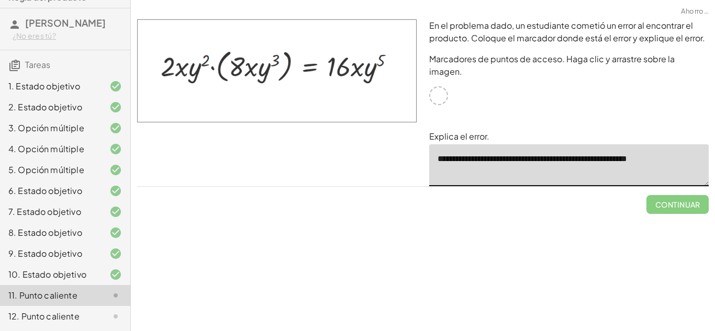
click at [400, 72] on img at bounding box center [276, 70] width 279 height 103
click at [367, 70] on img at bounding box center [276, 70] width 279 height 103
click at [359, 71] on img at bounding box center [276, 70] width 279 height 103
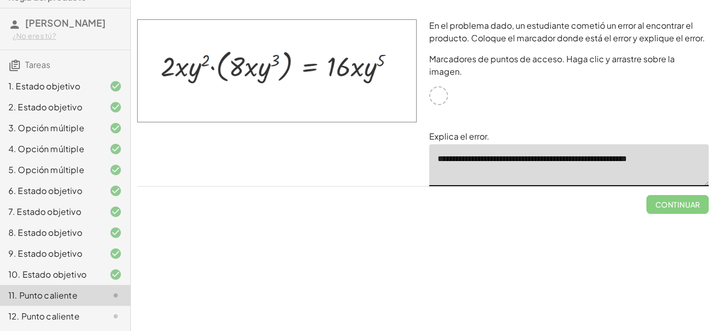
type textarea "**********"
click at [432, 86] on div at bounding box center [438, 95] width 19 height 19
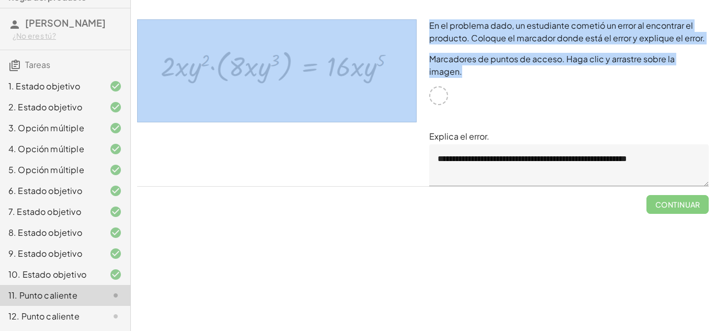
drag, startPoint x: 441, startPoint y: 82, endPoint x: 360, endPoint y: 73, distance: 81.0
click at [360, 73] on div "**********" at bounding box center [423, 102] width 584 height 179
click at [360, 73] on img at bounding box center [276, 70] width 279 height 103
click at [552, 68] on div "**********" at bounding box center [569, 102] width 292 height 179
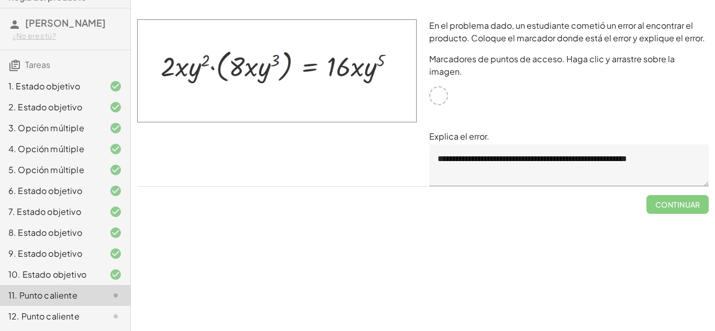
click at [434, 86] on div at bounding box center [438, 95] width 19 height 19
drag, startPoint x: 363, startPoint y: 56, endPoint x: 355, endPoint y: 94, distance: 39.1
click at [355, 94] on img at bounding box center [276, 70] width 279 height 103
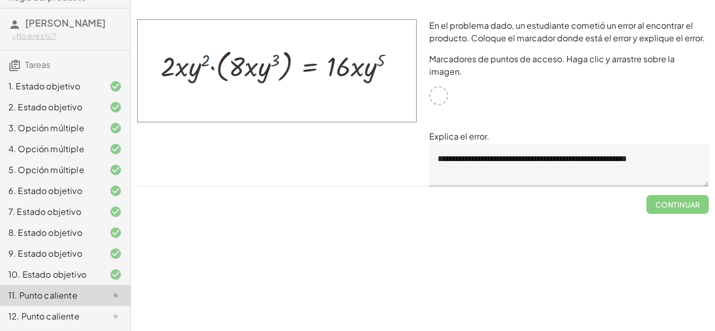
click at [355, 94] on img at bounding box center [276, 70] width 279 height 103
click at [664, 194] on span "Continuar" at bounding box center [677, 200] width 62 height 27
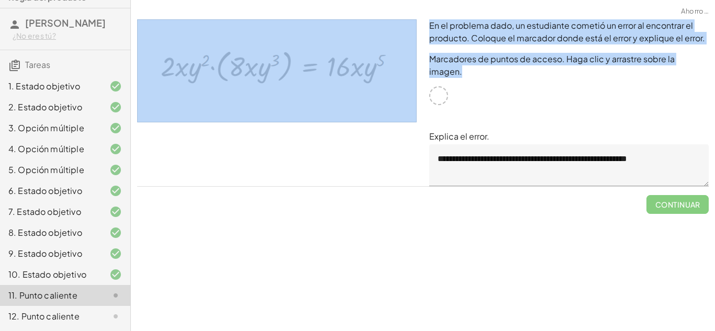
drag, startPoint x: 440, startPoint y: 85, endPoint x: 355, endPoint y: 68, distance: 85.9
click at [355, 68] on div "**********" at bounding box center [423, 102] width 584 height 179
drag, startPoint x: 355, startPoint y: 68, endPoint x: 398, endPoint y: 54, distance: 45.0
click at [398, 54] on img at bounding box center [276, 70] width 279 height 103
click at [497, 100] on div "**********" at bounding box center [569, 102] width 292 height 179
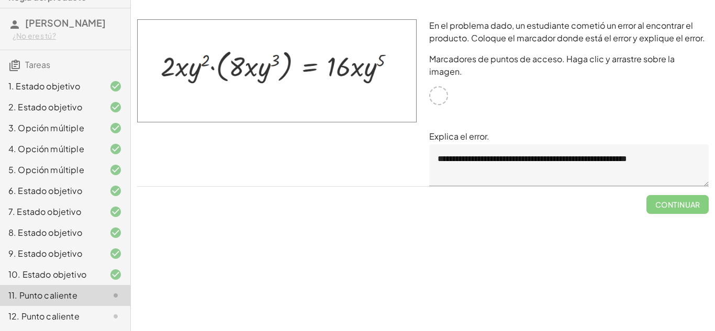
click at [438, 86] on div at bounding box center [438, 95] width 19 height 19
click at [492, 103] on div "**********" at bounding box center [569, 102] width 292 height 179
click at [382, 104] on img at bounding box center [276, 70] width 279 height 103
drag, startPoint x: 382, startPoint y: 104, endPoint x: 365, endPoint y: 74, distance: 34.0
click at [365, 74] on img at bounding box center [276, 70] width 279 height 103
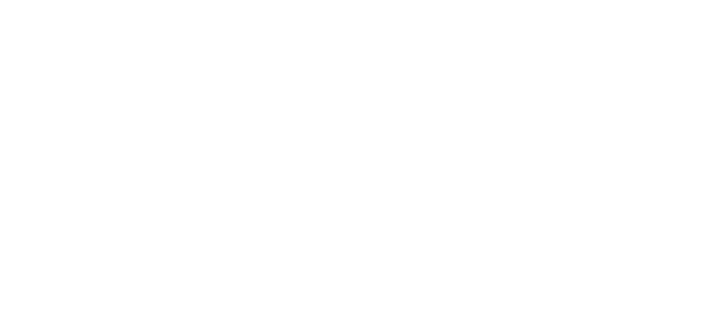
click at [376, 119] on div at bounding box center [357, 165] width 715 height 331
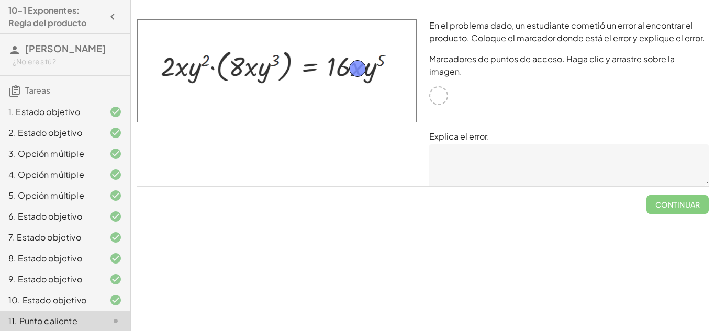
drag, startPoint x: 439, startPoint y: 86, endPoint x: 357, endPoint y: 71, distance: 83.0
click at [652, 187] on span "Continuar" at bounding box center [677, 200] width 62 height 27
click at [610, 216] on div "Simplificar. teclado teclado deshacer deshacer rehacer rehacer pantalla complet…" at bounding box center [423, 165] width 584 height 331
drag, startPoint x: 360, startPoint y: 72, endPoint x: 356, endPoint y: 60, distance: 12.4
drag, startPoint x: 360, startPoint y: 66, endPoint x: 362, endPoint y: 76, distance: 9.8
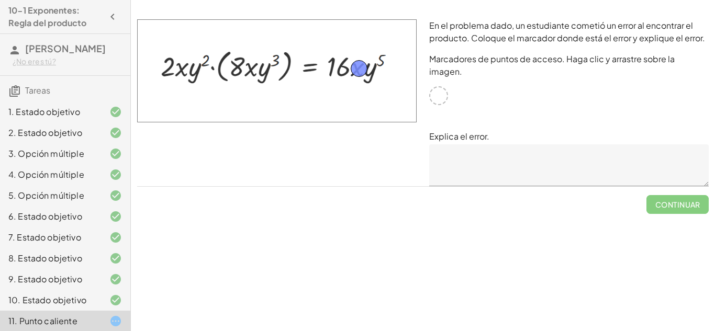
drag, startPoint x: 352, startPoint y: 77, endPoint x: 356, endPoint y: 73, distance: 5.6
drag, startPoint x: 358, startPoint y: 70, endPoint x: 363, endPoint y: 59, distance: 11.8
click at [530, 165] on textarea at bounding box center [568, 165] width 279 height 42
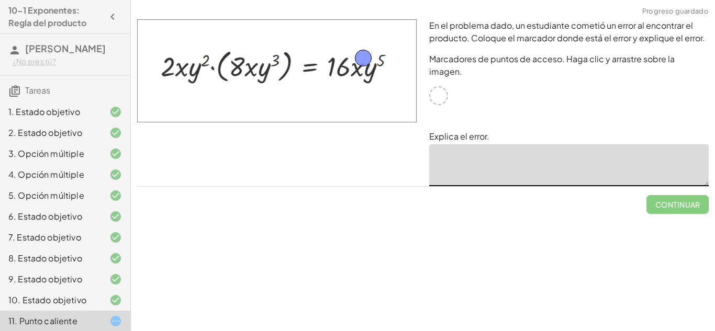
paste textarea "**********"
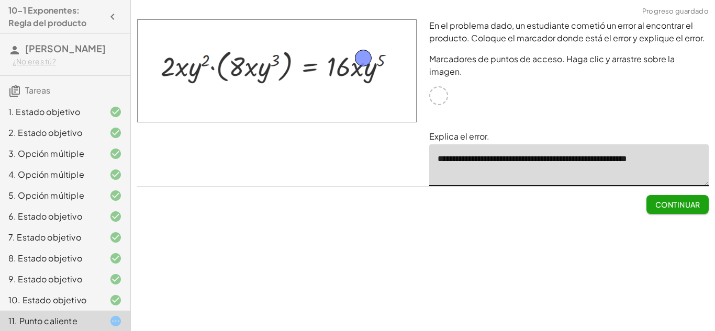
type textarea "**********"
click at [680, 200] on font "Continuar" at bounding box center [677, 204] width 45 height 9
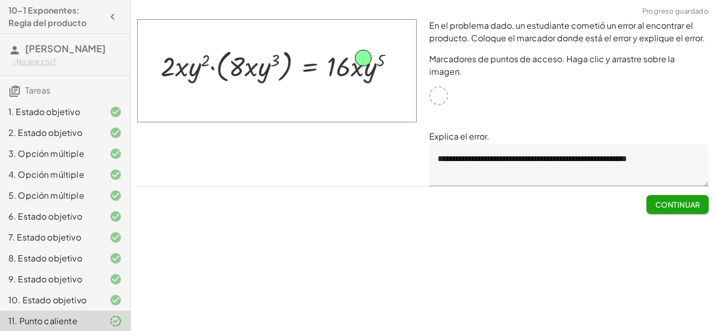
click at [680, 200] on font "Continuar" at bounding box center [677, 204] width 45 height 9
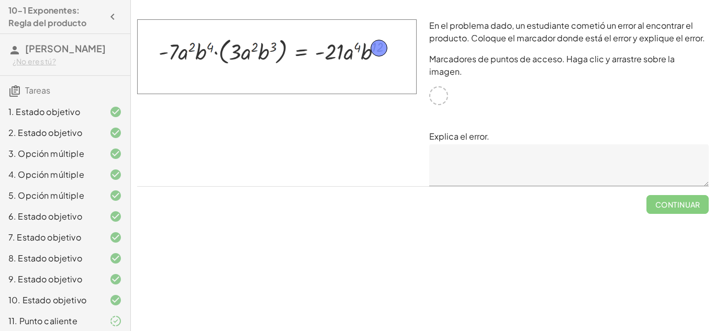
drag, startPoint x: 440, startPoint y: 81, endPoint x: 379, endPoint y: 46, distance: 69.9
click at [492, 153] on textarea at bounding box center [568, 165] width 279 height 42
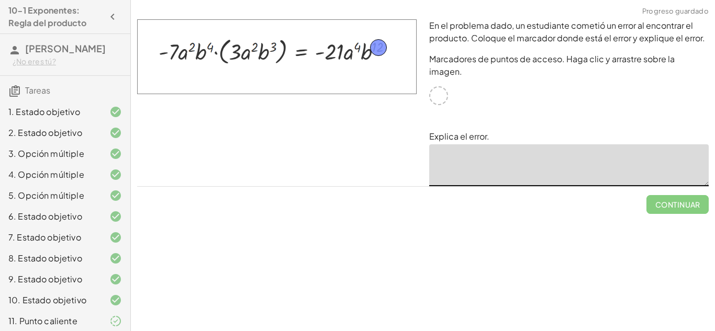
paste textarea "**********"
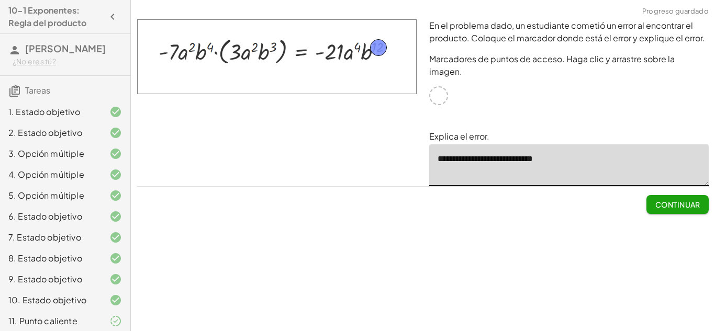
type textarea "**********"
click at [687, 200] on font "Continuar" at bounding box center [677, 204] width 45 height 9
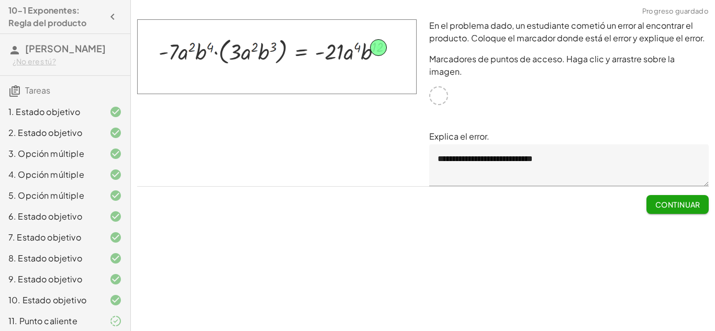
click at [687, 200] on font "Continuar" at bounding box center [677, 204] width 45 height 9
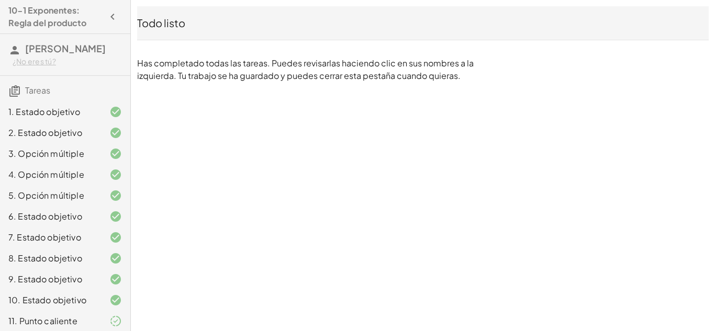
click at [57, 318] on font "11. Punto caliente" at bounding box center [42, 321] width 69 height 11
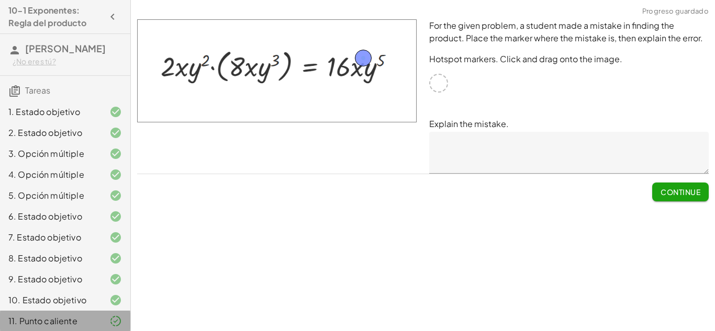
scroll to position [26, 0]
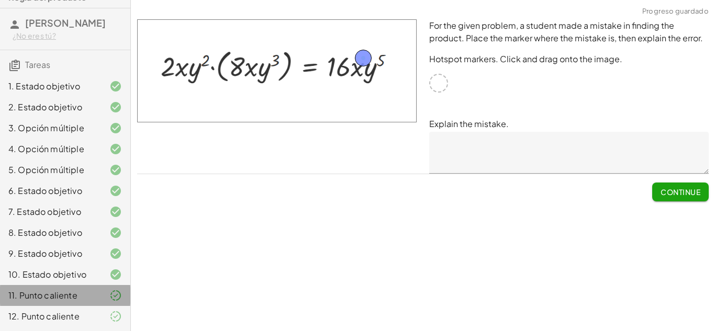
click at [57, 318] on font "12. Punto caliente" at bounding box center [43, 316] width 71 height 11
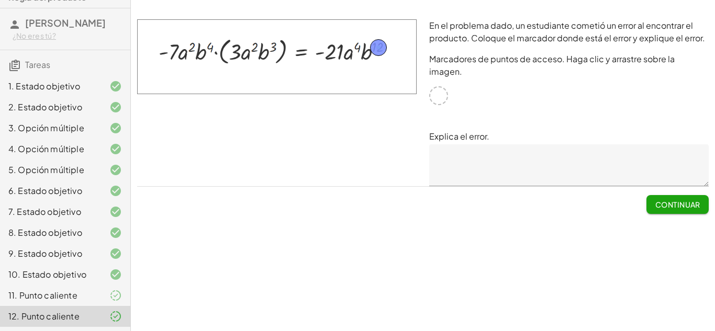
click at [674, 200] on font "Continuar" at bounding box center [677, 204] width 45 height 9
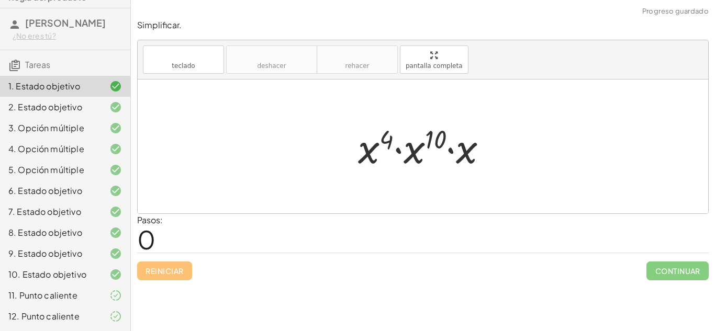
click at [69, 316] on font "12. Punto caliente" at bounding box center [43, 316] width 71 height 11
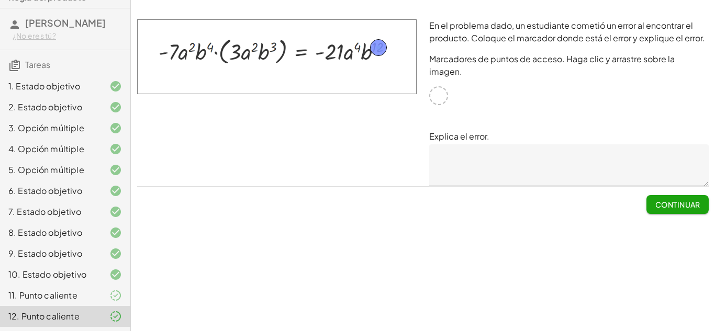
click at [600, 221] on div "Simplificar. teclado teclado deshacer deshacer rehacer rehacer pantalla complet…" at bounding box center [423, 165] width 584 height 331
click at [55, 290] on font "11. Punto caliente" at bounding box center [42, 295] width 69 height 11
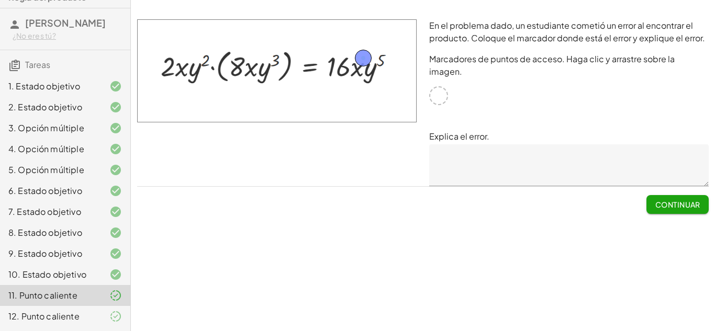
click at [60, 325] on div "12. Punto caliente" at bounding box center [65, 316] width 130 height 21
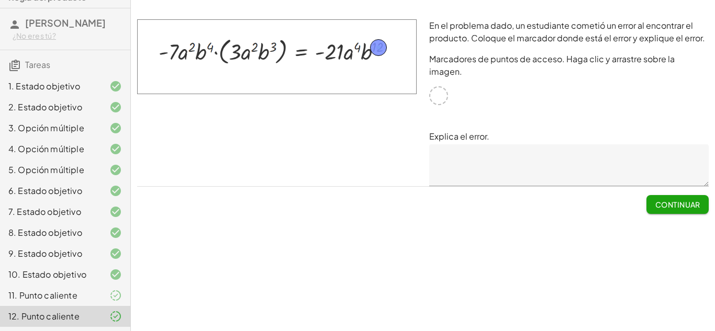
click at [545, 145] on textarea at bounding box center [568, 165] width 279 height 42
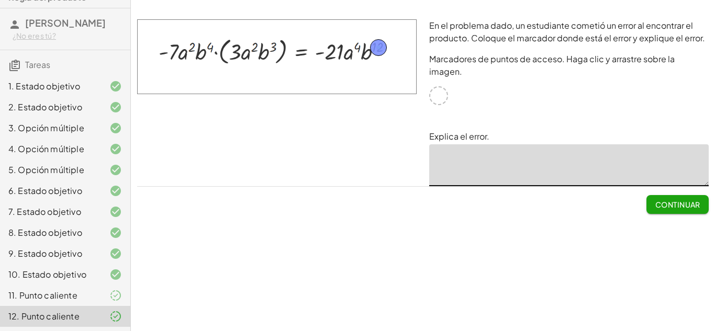
paste textarea "**********"
drag, startPoint x: 544, startPoint y: 148, endPoint x: 501, endPoint y: 145, distance: 42.5
click at [501, 145] on textarea "**********" at bounding box center [568, 165] width 279 height 42
type textarea "**********"
click at [687, 200] on font "Continuar" at bounding box center [677, 204] width 45 height 9
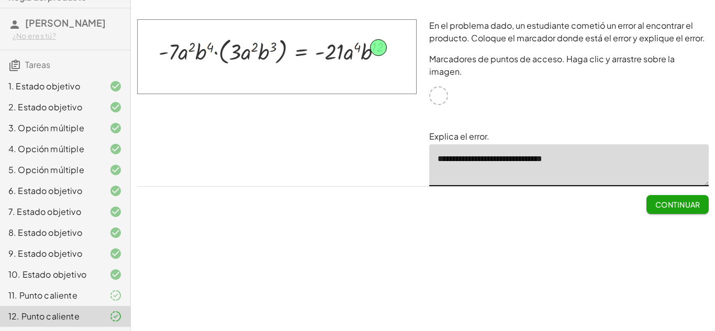
drag, startPoint x: 554, startPoint y: 148, endPoint x: 501, endPoint y: 147, distance: 52.9
click at [501, 147] on textarea "**********" at bounding box center [568, 165] width 279 height 42
paste textarea
type textarea "**********"
click at [679, 200] on font "Continuar" at bounding box center [677, 204] width 45 height 9
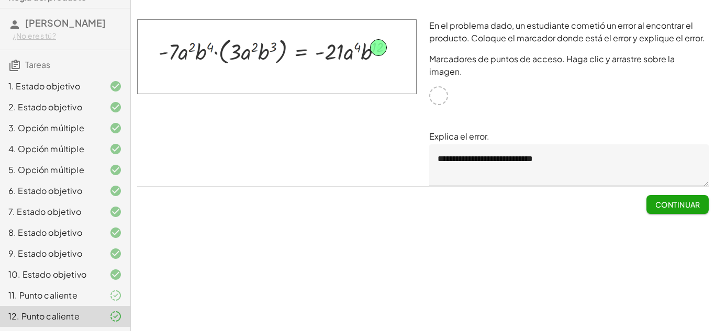
click at [664, 200] on font "Continuar" at bounding box center [677, 204] width 45 height 9
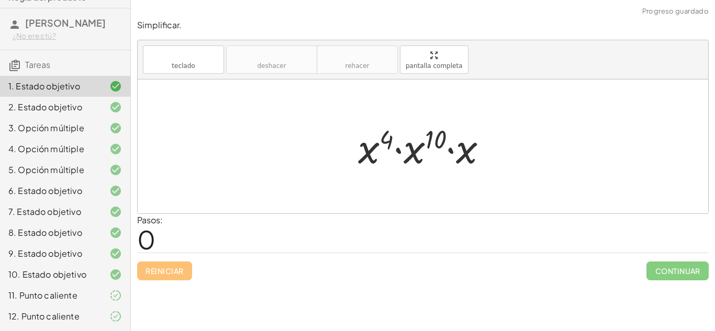
click at [73, 315] on font "12. Punto caliente" at bounding box center [43, 316] width 71 height 11
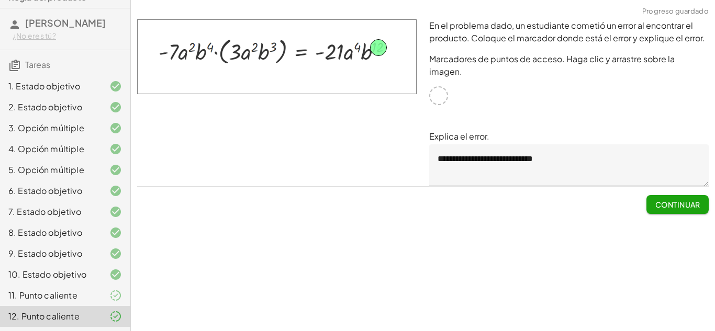
click at [673, 197] on button "Continuar" at bounding box center [677, 204] width 62 height 19
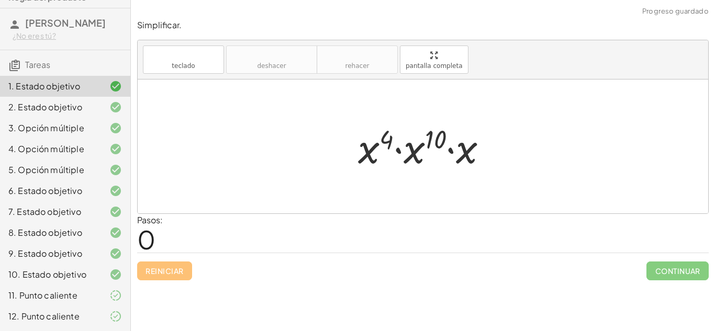
click at [56, 320] on font "12. Punto caliente" at bounding box center [43, 316] width 71 height 11
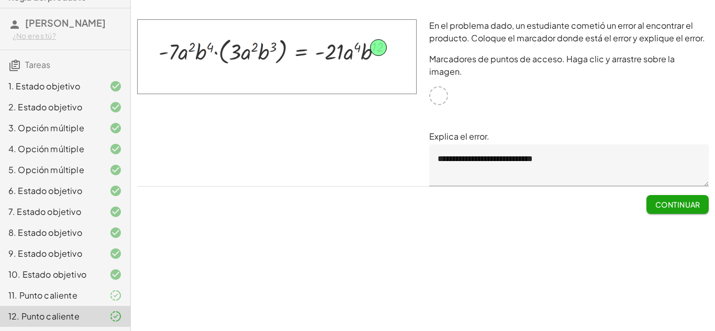
click at [284, 172] on div at bounding box center [277, 102] width 292 height 179
